Goal: Register for event/course

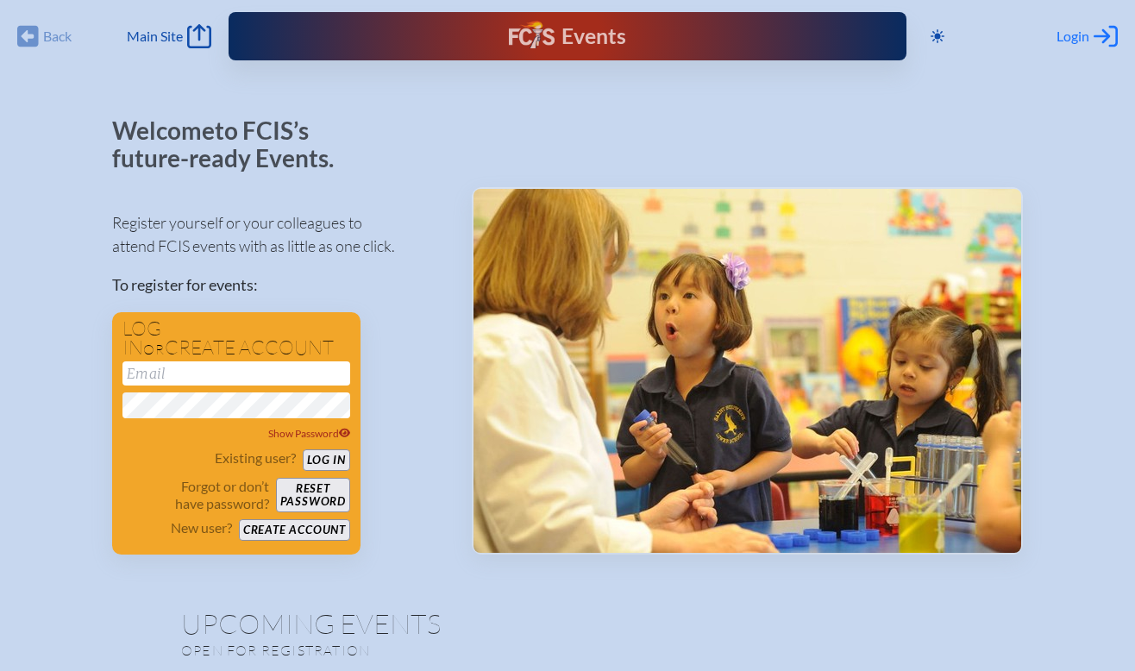
click at [1070, 39] on span "Login" at bounding box center [1073, 36] width 33 height 17
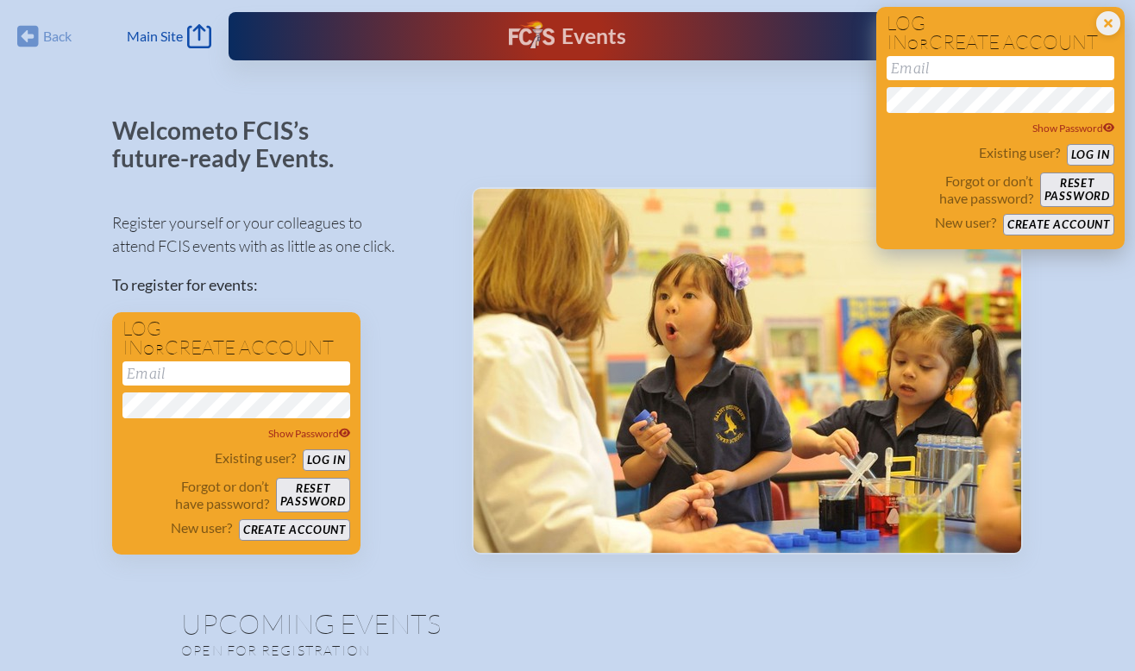
click at [1018, 76] on input "email" at bounding box center [1001, 68] width 228 height 24
type input "[EMAIL_ADDRESS][DOMAIN_NAME]"
click at [1085, 151] on button "Log in" at bounding box center [1090, 155] width 47 height 22
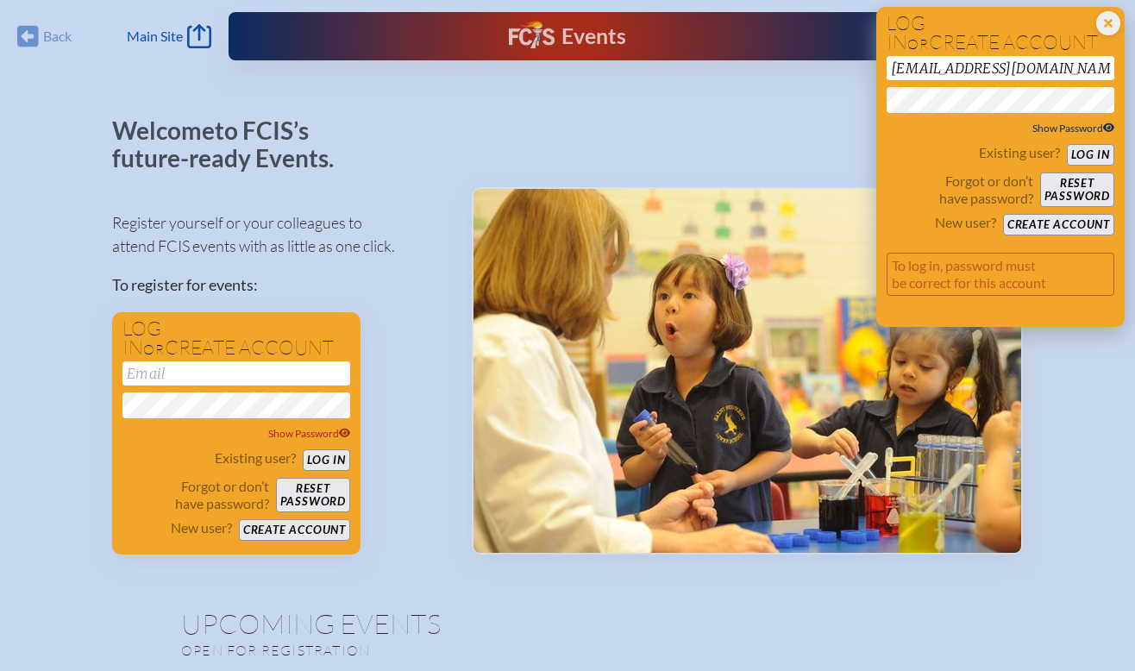
click at [1072, 125] on span "Show Password" at bounding box center [1073, 128] width 83 height 13
click at [1098, 154] on button "Log in" at bounding box center [1090, 155] width 47 height 22
click at [1082, 190] on button "Reset password" at bounding box center [1077, 189] width 74 height 34
click at [1067, 223] on button "Create account" at bounding box center [1058, 225] width 111 height 22
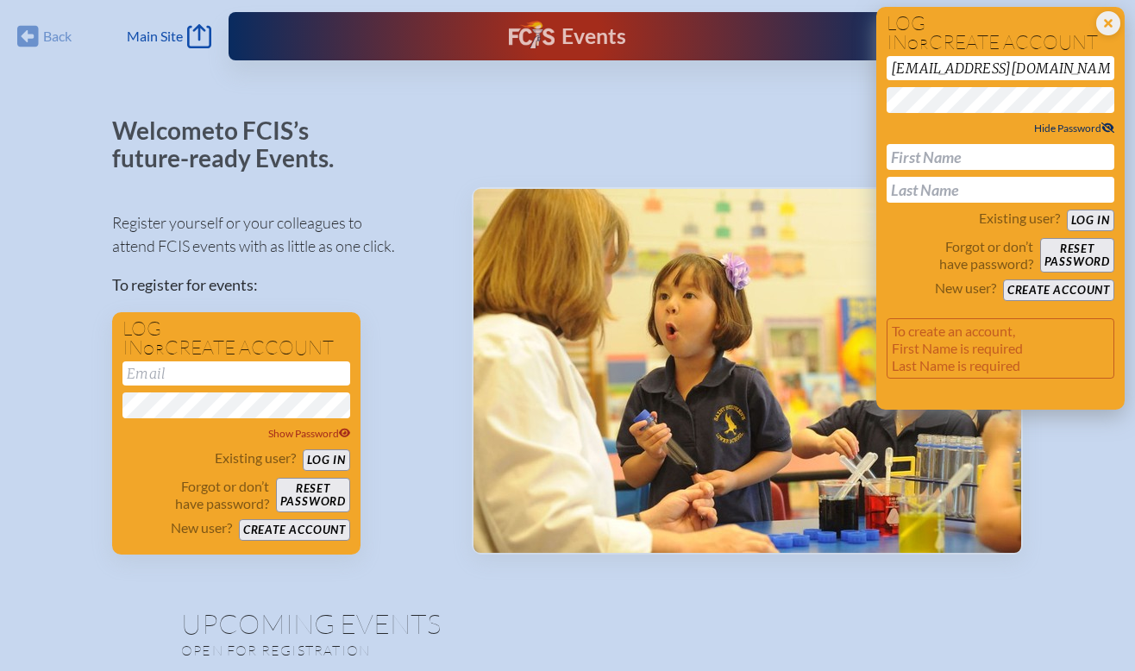
click at [1018, 152] on input "text" at bounding box center [1001, 157] width 228 height 26
type input "[PERSON_NAME]"
click at [1045, 289] on button "Create account" at bounding box center [1058, 290] width 111 height 22
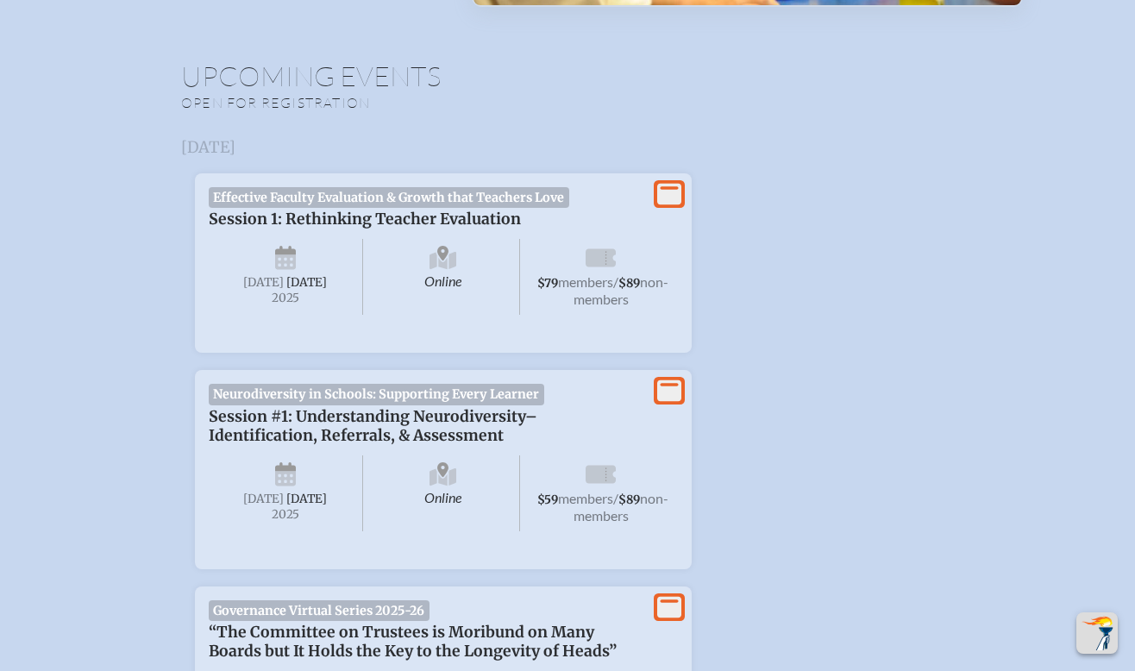
scroll to position [531, 0]
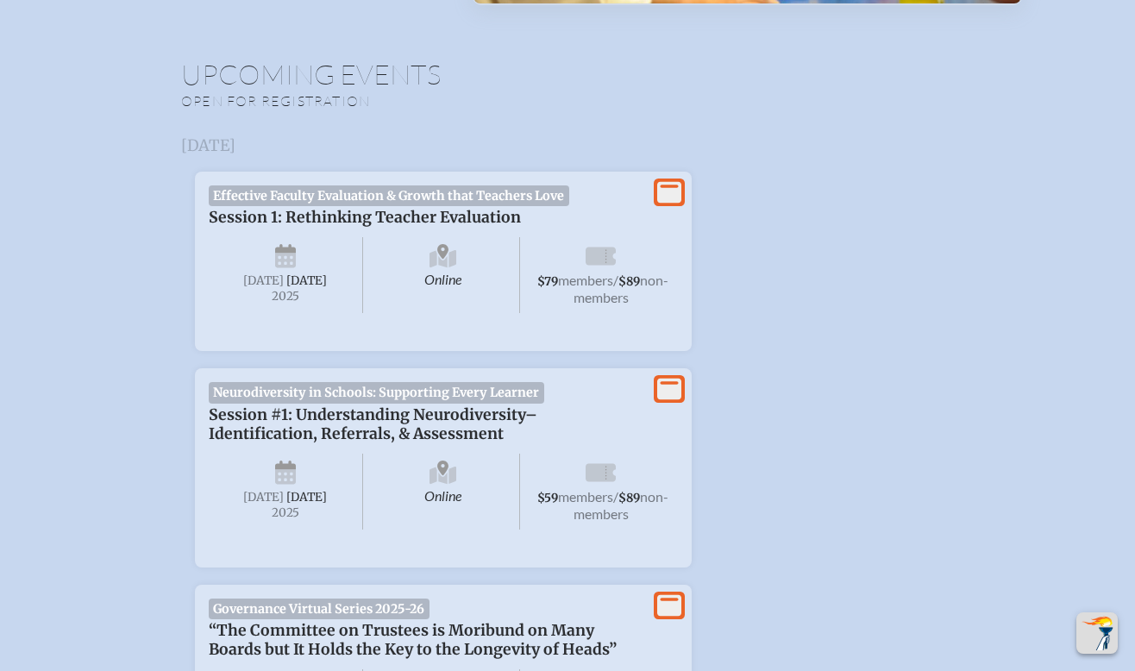
click at [384, 489] on span "Online" at bounding box center [444, 492] width 154 height 76
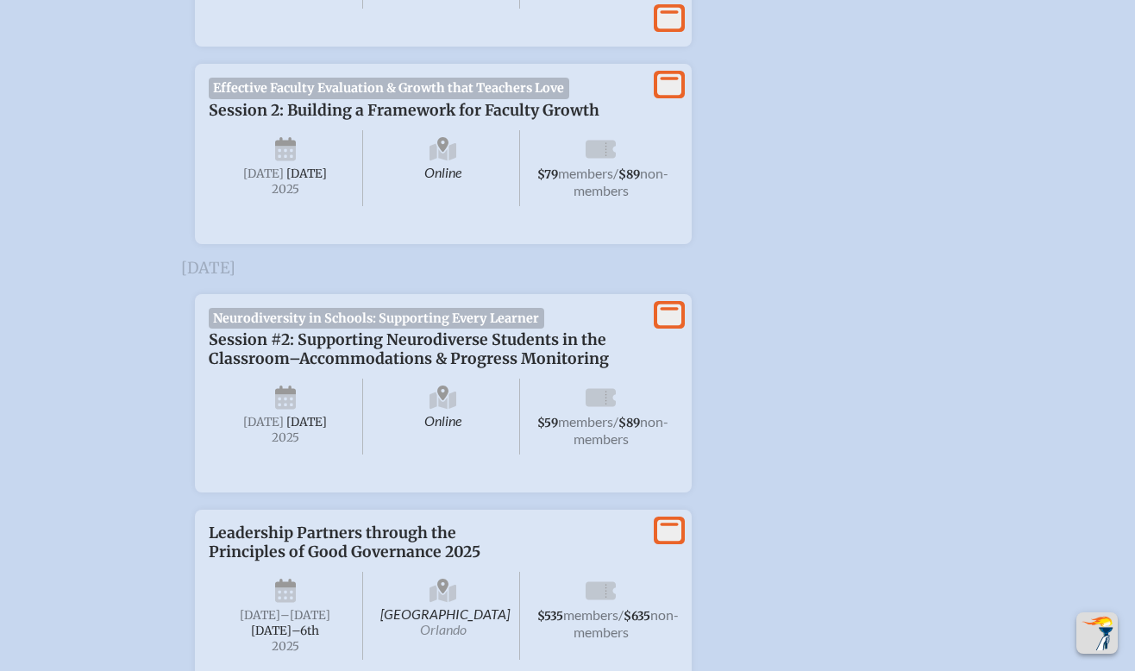
scroll to position [2112, 0]
click at [428, 460] on div "Online [DATE] $59 members / $89 non-members" at bounding box center [443, 413] width 469 height 93
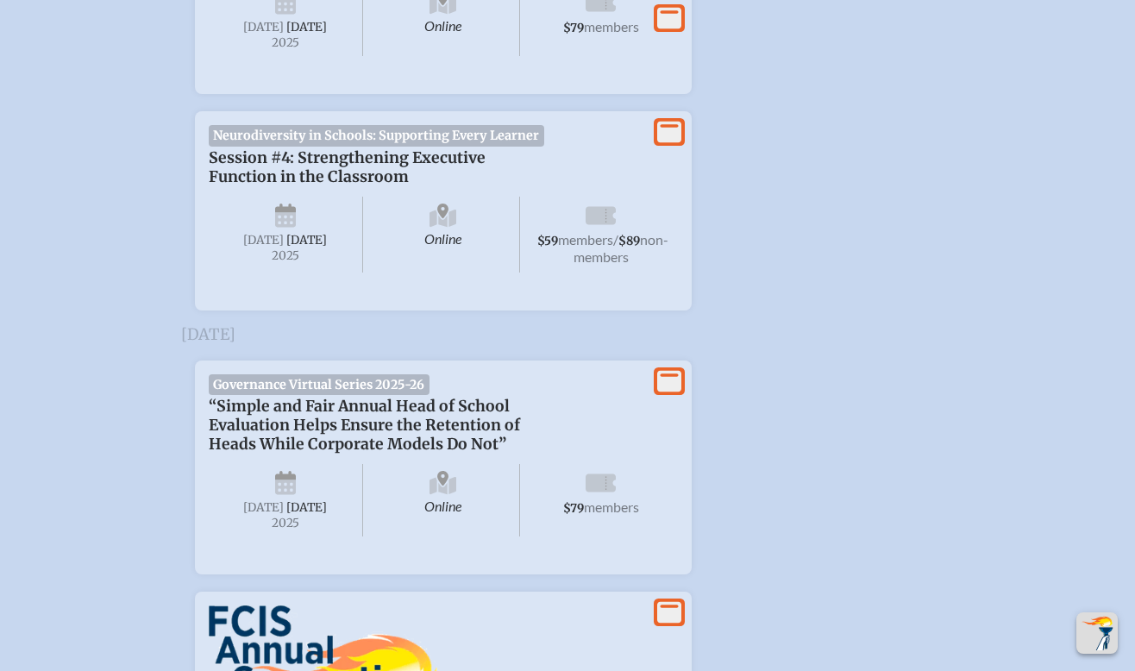
scroll to position [4126, 0]
click at [437, 280] on div "Online [DATE] $59 members / $89 non-members" at bounding box center [443, 233] width 469 height 93
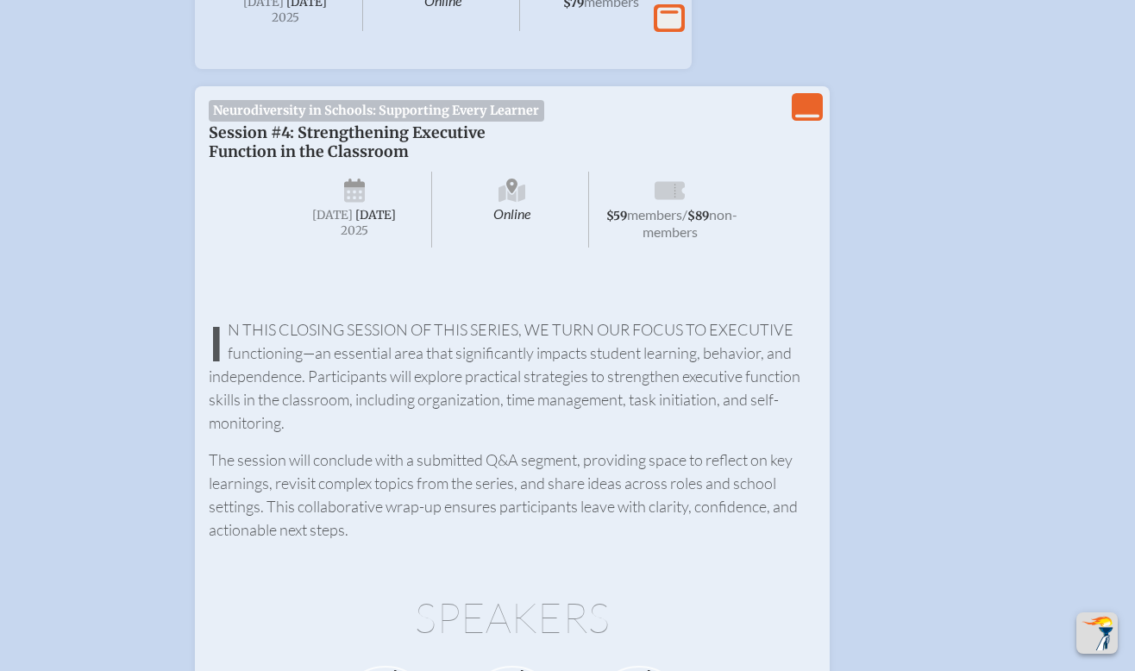
scroll to position [4142, 0]
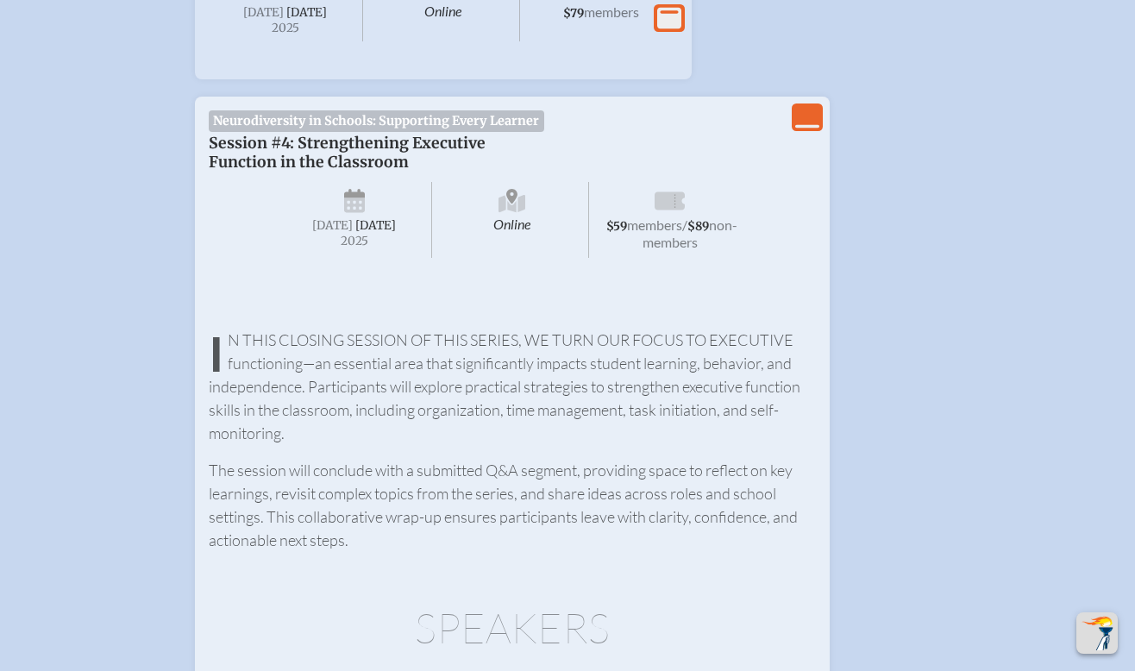
click at [805, 129] on icon "View Less" at bounding box center [807, 117] width 24 height 24
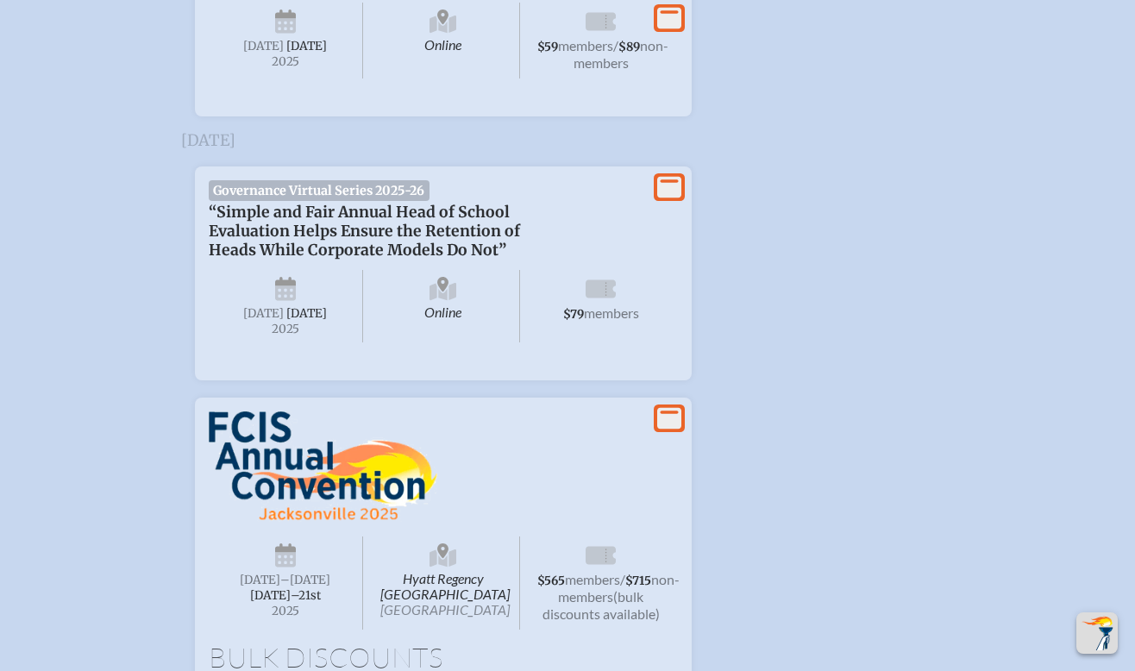
scroll to position [4330, 0]
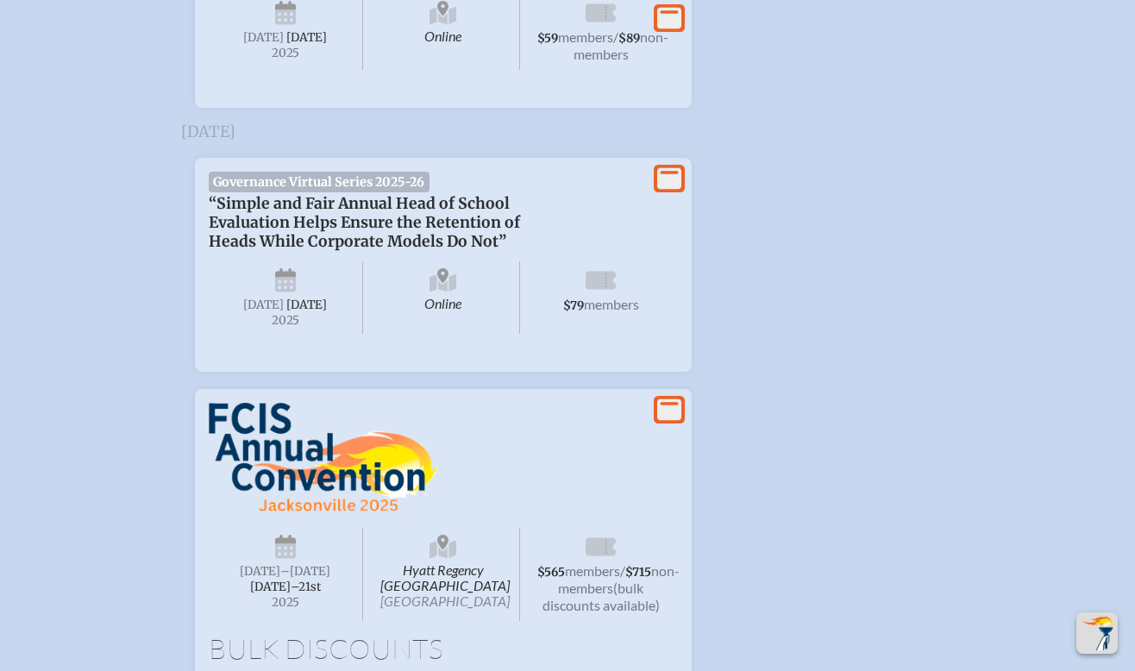
click at [668, 29] on icon at bounding box center [669, 19] width 24 height 22
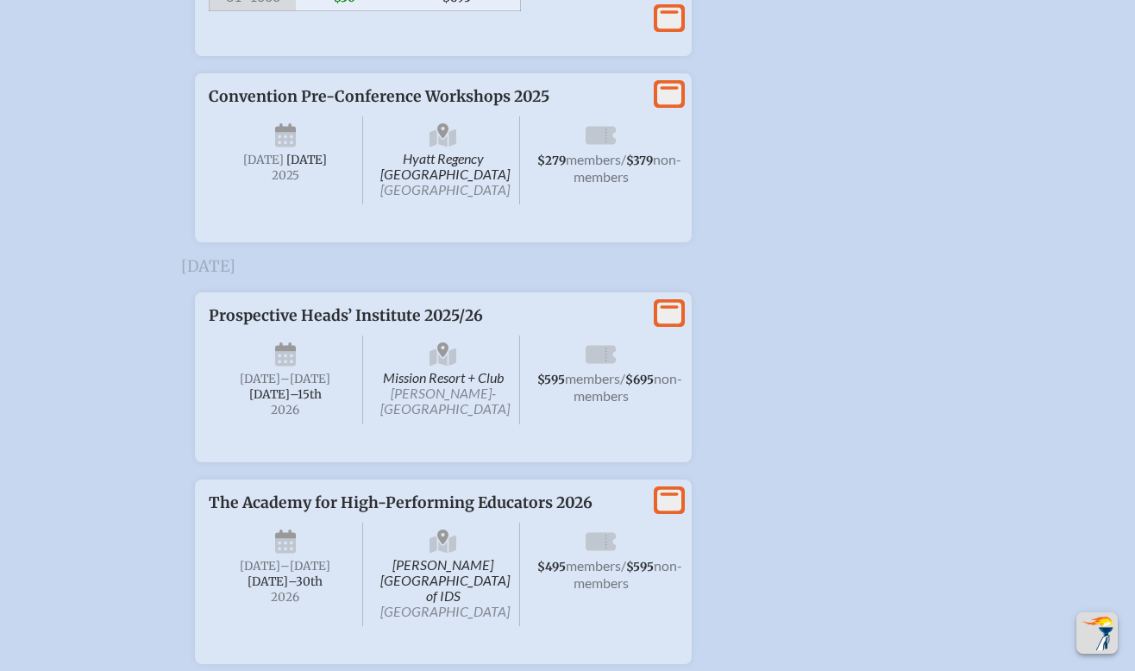
scroll to position [5865, 0]
